Goal: Task Accomplishment & Management: Manage account settings

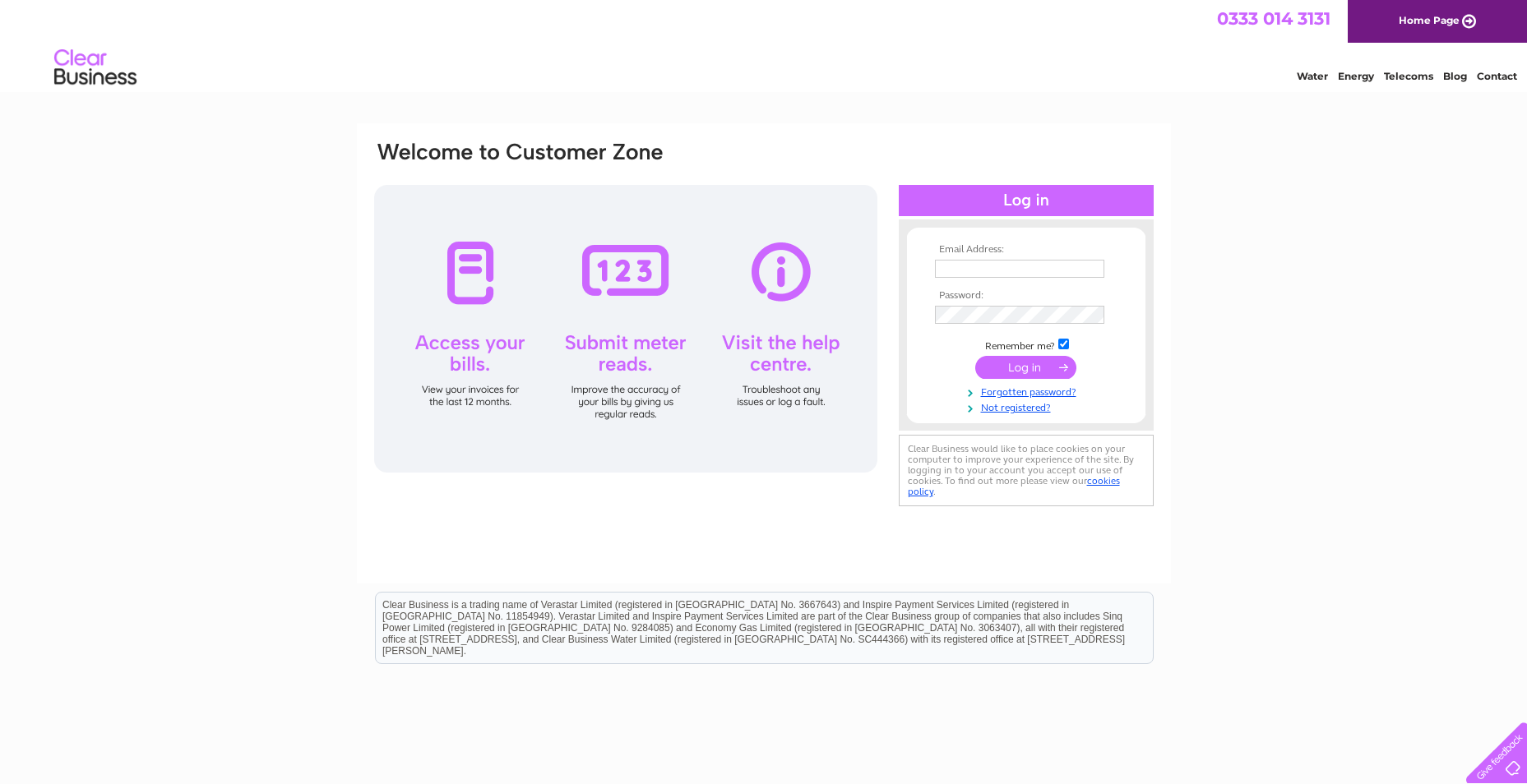
type input "ashleyroger@tactran.gov.uk"
click at [1035, 366] on input "submit" at bounding box center [1025, 367] width 101 height 23
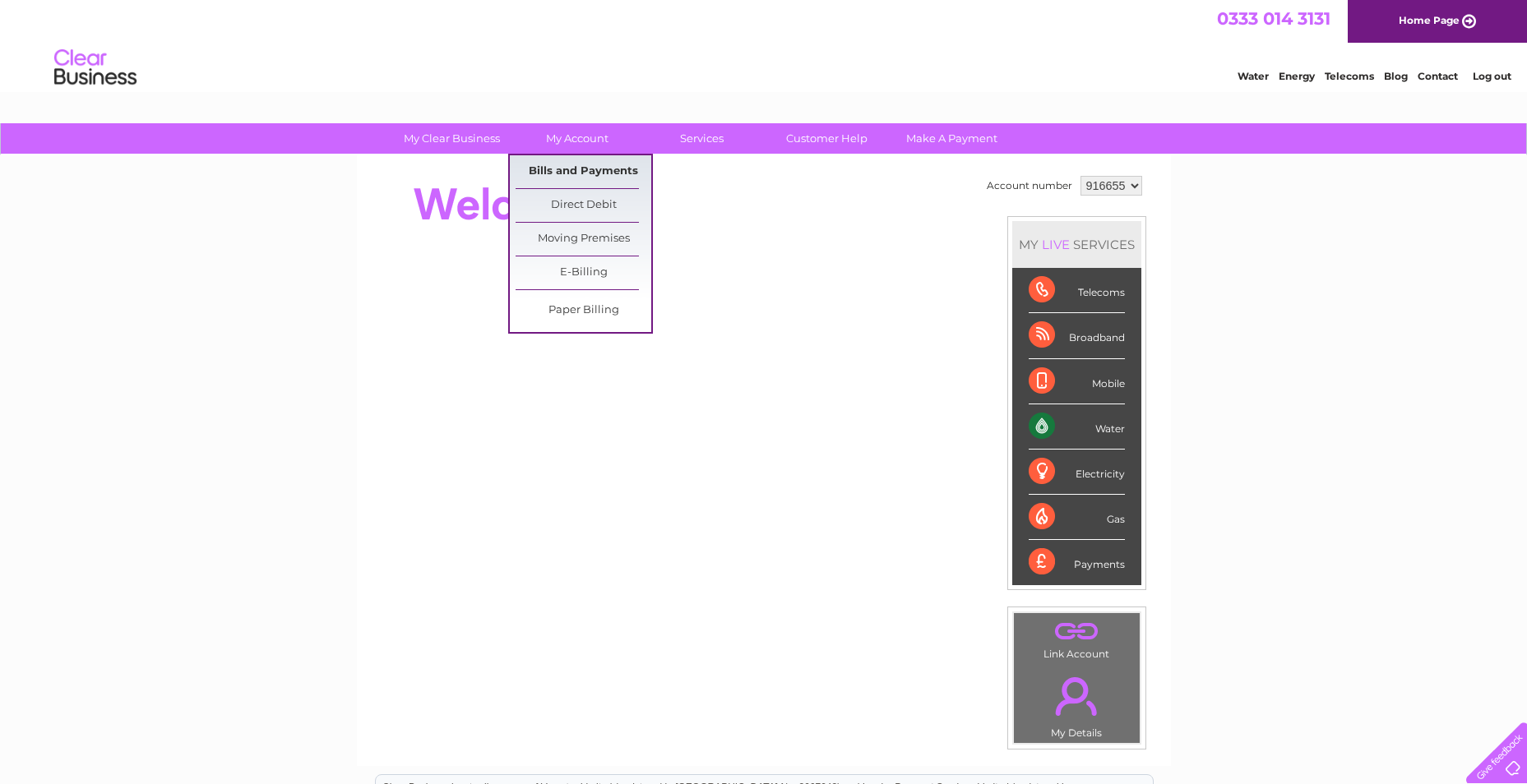
click at [587, 172] on link "Bills and Payments" at bounding box center [583, 172] width 136 height 33
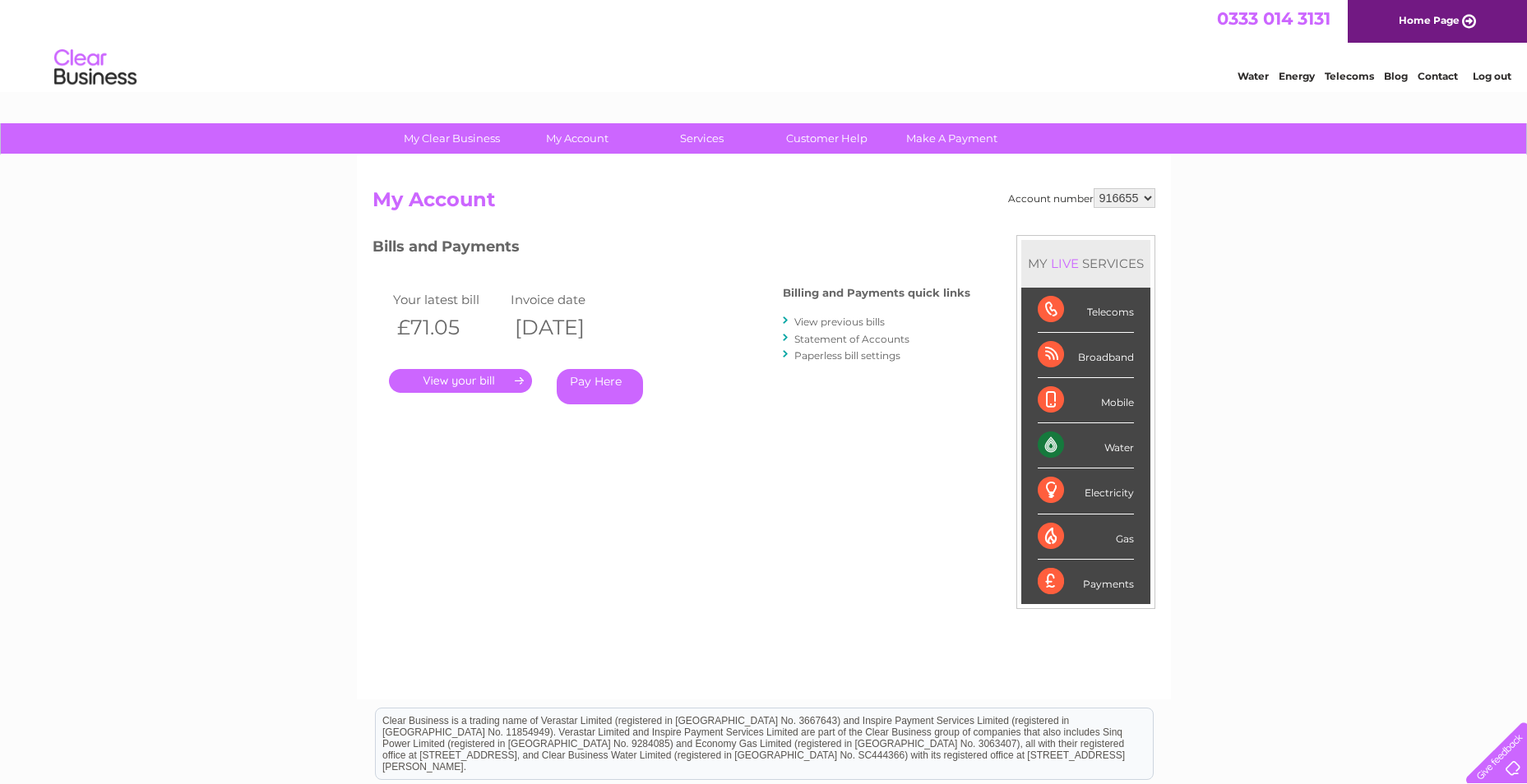
click at [465, 374] on link "." at bounding box center [460, 381] width 143 height 24
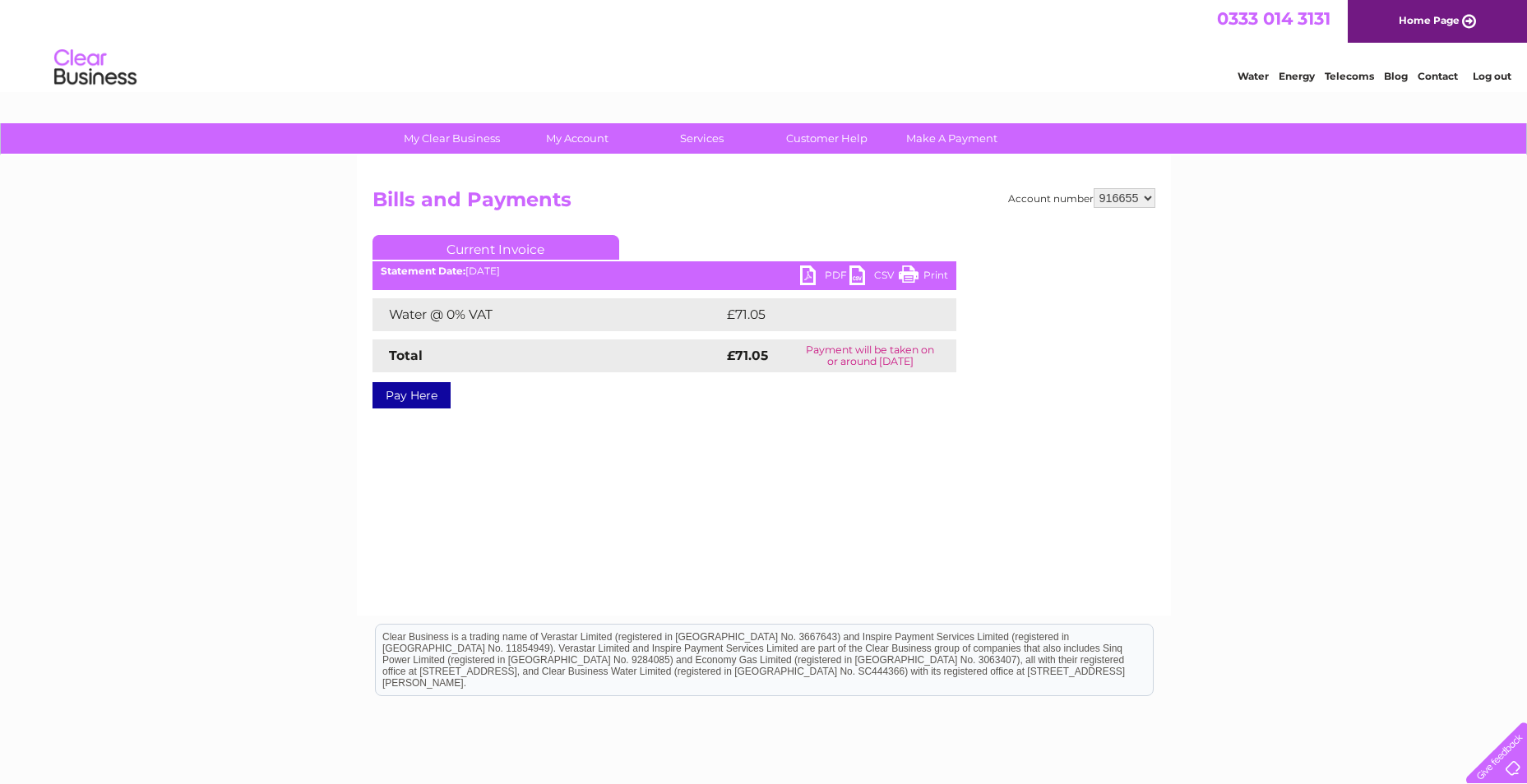
click at [819, 278] on link "PDF" at bounding box center [824, 277] width 49 height 24
click at [1483, 73] on link "Log out" at bounding box center [1492, 76] width 39 height 12
